Goal: Information Seeking & Learning: Learn about a topic

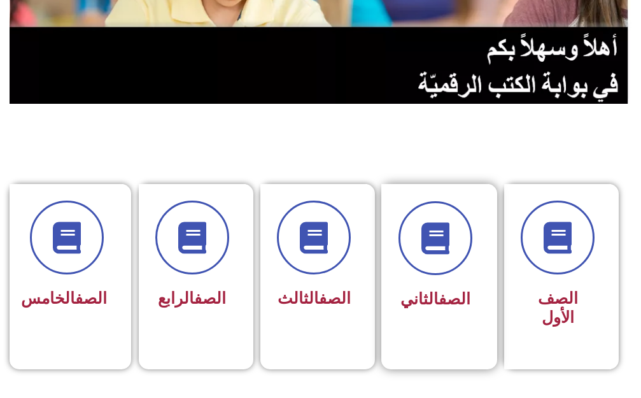
scroll to position [254, 0]
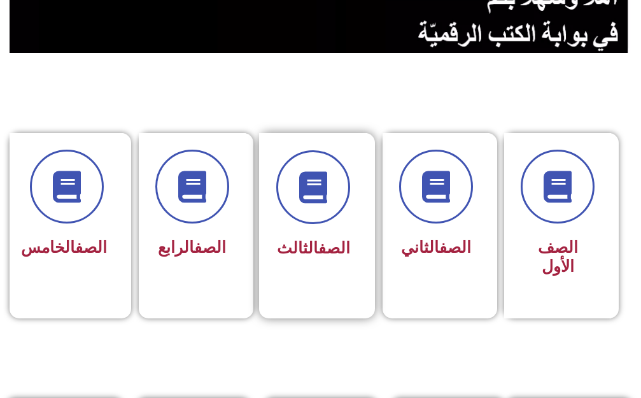
click at [275, 239] on div "الصف الثالث" at bounding box center [313, 216] width 108 height 167
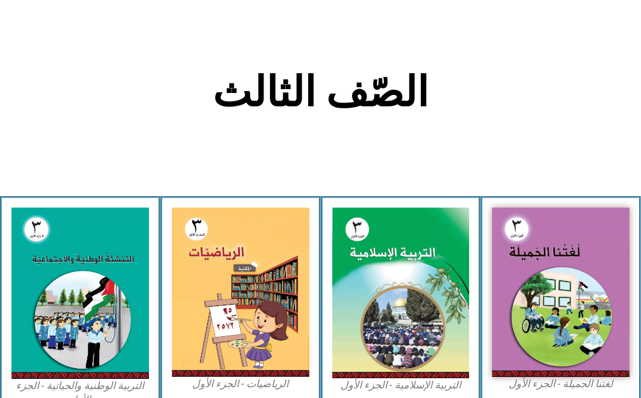
scroll to position [254, 0]
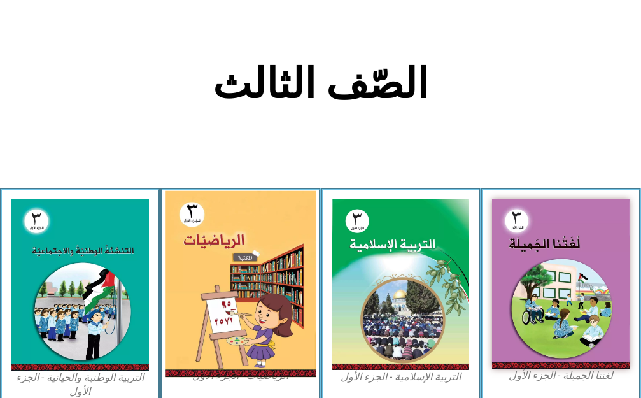
click at [273, 239] on img at bounding box center [240, 283] width 151 height 186
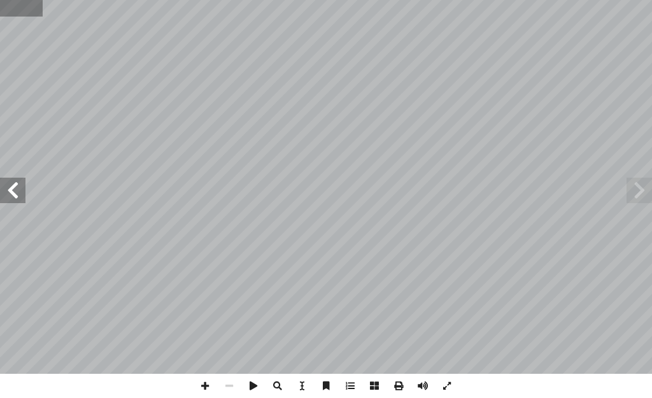
click at [13, 6] on input "text" at bounding box center [21, 8] width 42 height 17
type input "**"
click at [206, 383] on span at bounding box center [205, 385] width 24 height 24
click at [7, 193] on span at bounding box center [12, 190] width 25 height 25
